Goal: Check status

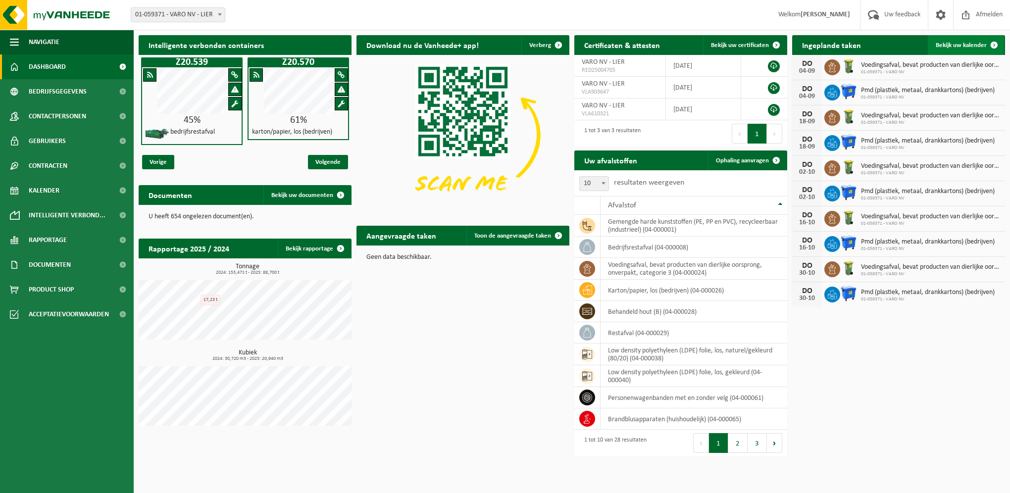
click at [954, 44] on span "Bekijk uw kalender" at bounding box center [961, 45] width 51 height 6
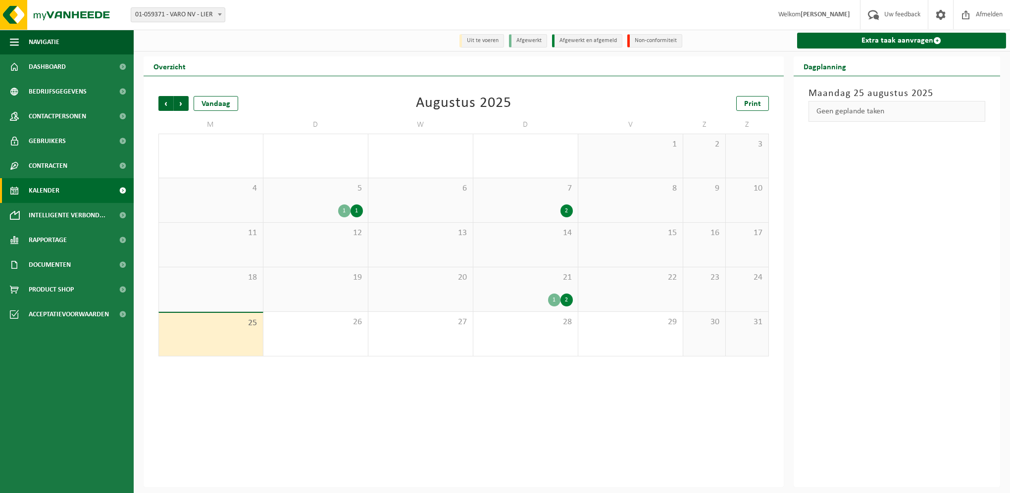
click at [547, 287] on div "21 1 2" at bounding box center [525, 289] width 104 height 44
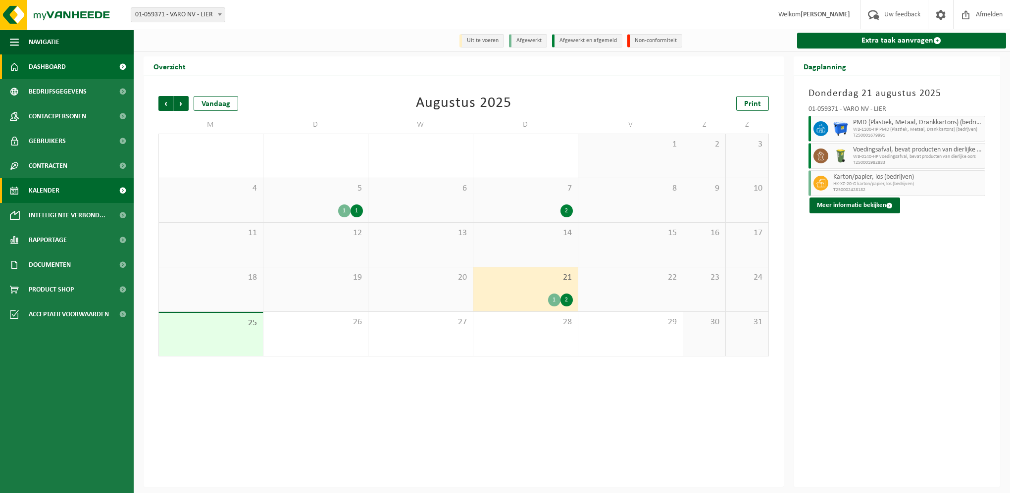
click at [46, 67] on span "Dashboard" at bounding box center [47, 66] width 37 height 25
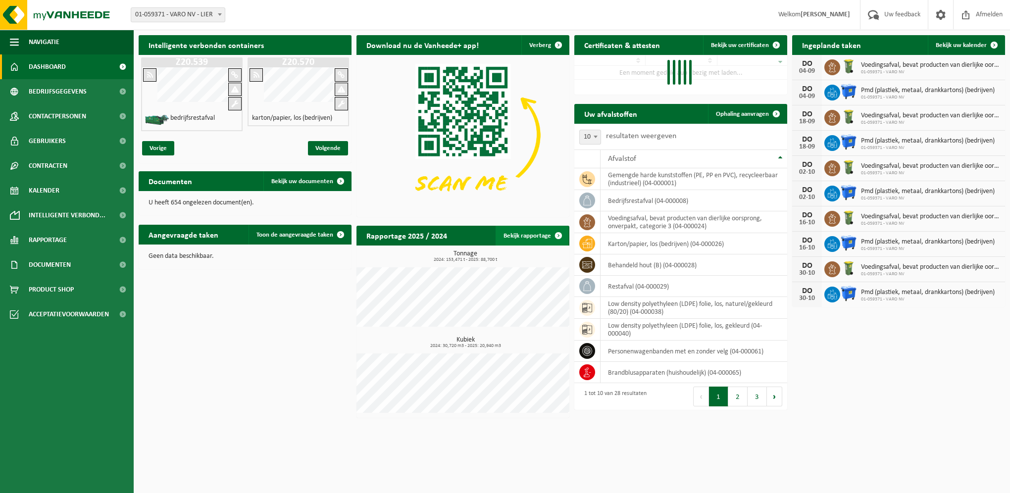
click at [523, 240] on link "Bekijk rapportage" at bounding box center [532, 236] width 73 height 20
